Goal: Entertainment & Leisure: Consume media (video, audio)

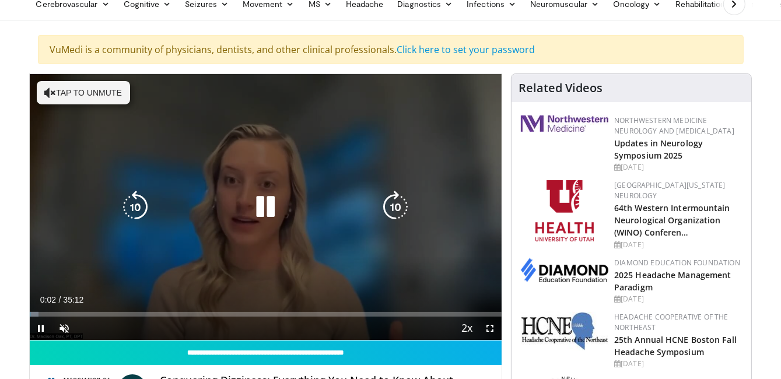
scroll to position [54, 0]
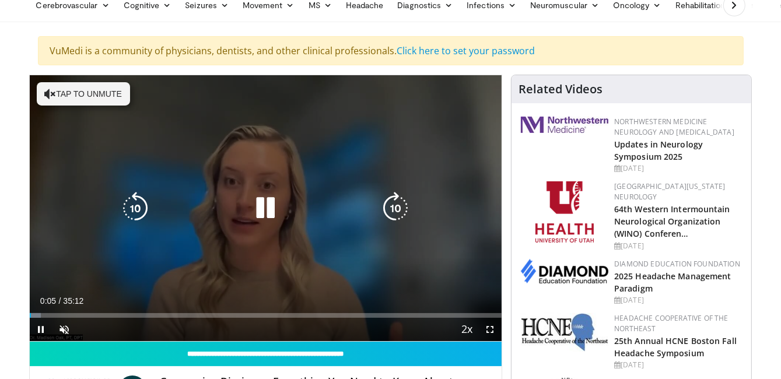
click at [87, 100] on button "Tap to unmute" at bounding box center [83, 93] width 93 height 23
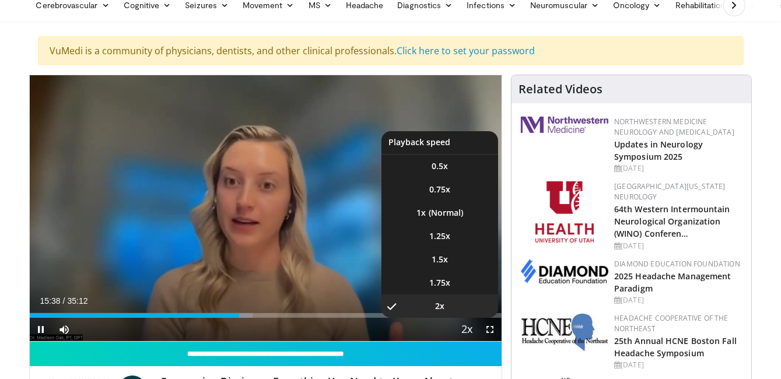
click at [465, 324] on span "Video Player" at bounding box center [466, 329] width 16 height 23
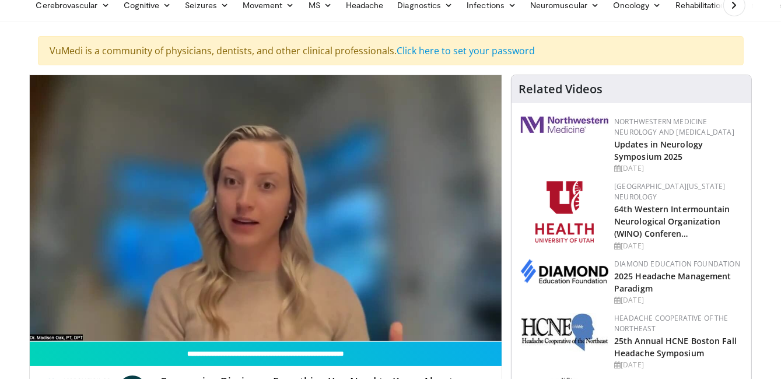
click at [465, 324] on div "10 seconds Tap to unmute" at bounding box center [266, 208] width 472 height 266
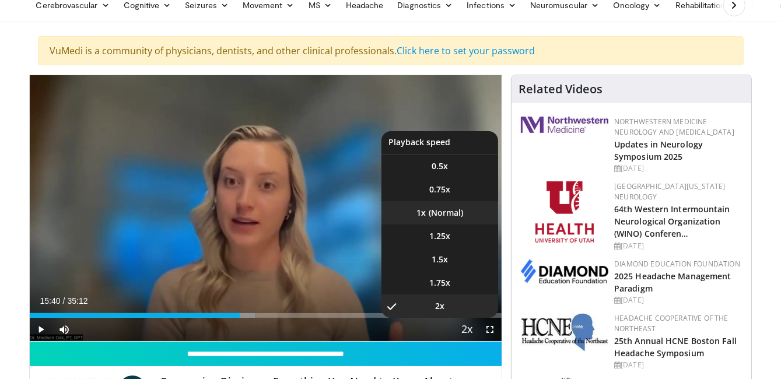
click at [442, 216] on li "1x" at bounding box center [439, 212] width 117 height 23
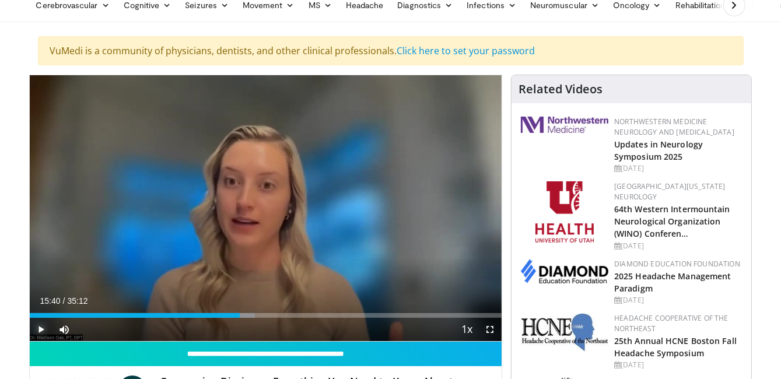
click at [44, 325] on span "Video Player" at bounding box center [41, 329] width 23 height 23
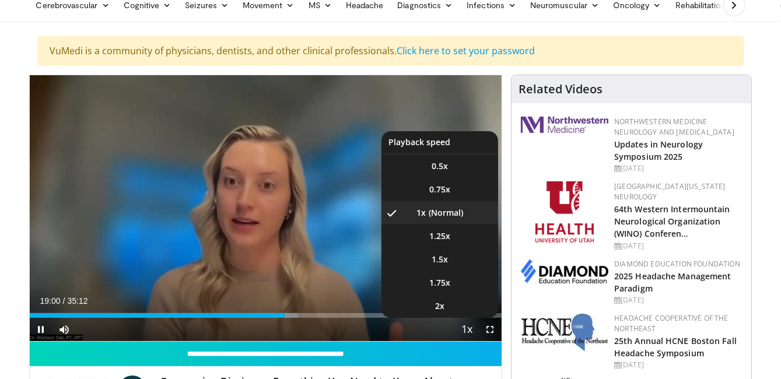
click at [470, 328] on span "Video Player" at bounding box center [466, 329] width 16 height 23
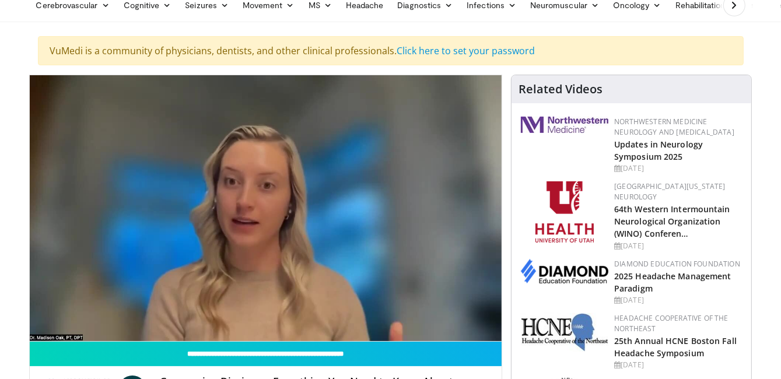
click at [470, 328] on video-js "**********" at bounding box center [266, 208] width 472 height 267
click at [470, 328] on div "10 seconds Tap to unmute" at bounding box center [266, 208] width 472 height 266
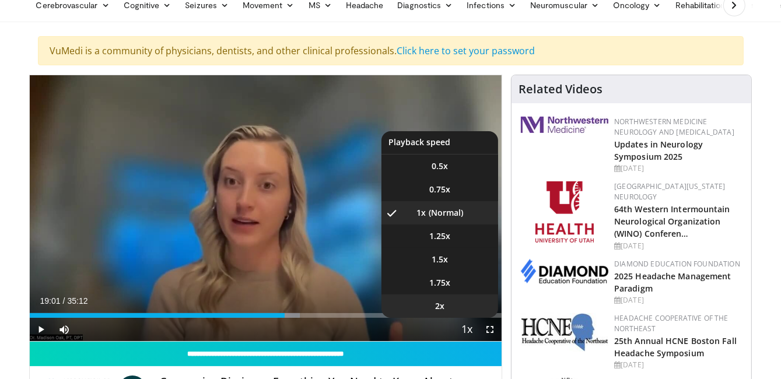
click at [454, 311] on li "2x" at bounding box center [439, 306] width 117 height 23
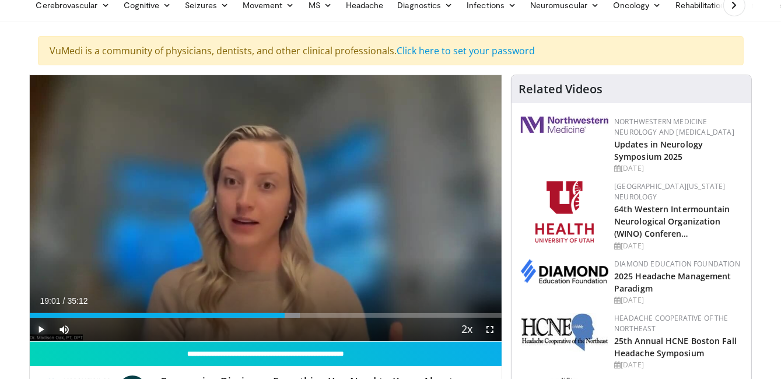
click at [38, 337] on span "Video Player" at bounding box center [41, 329] width 23 height 23
